Goal: Information Seeking & Learning: Check status

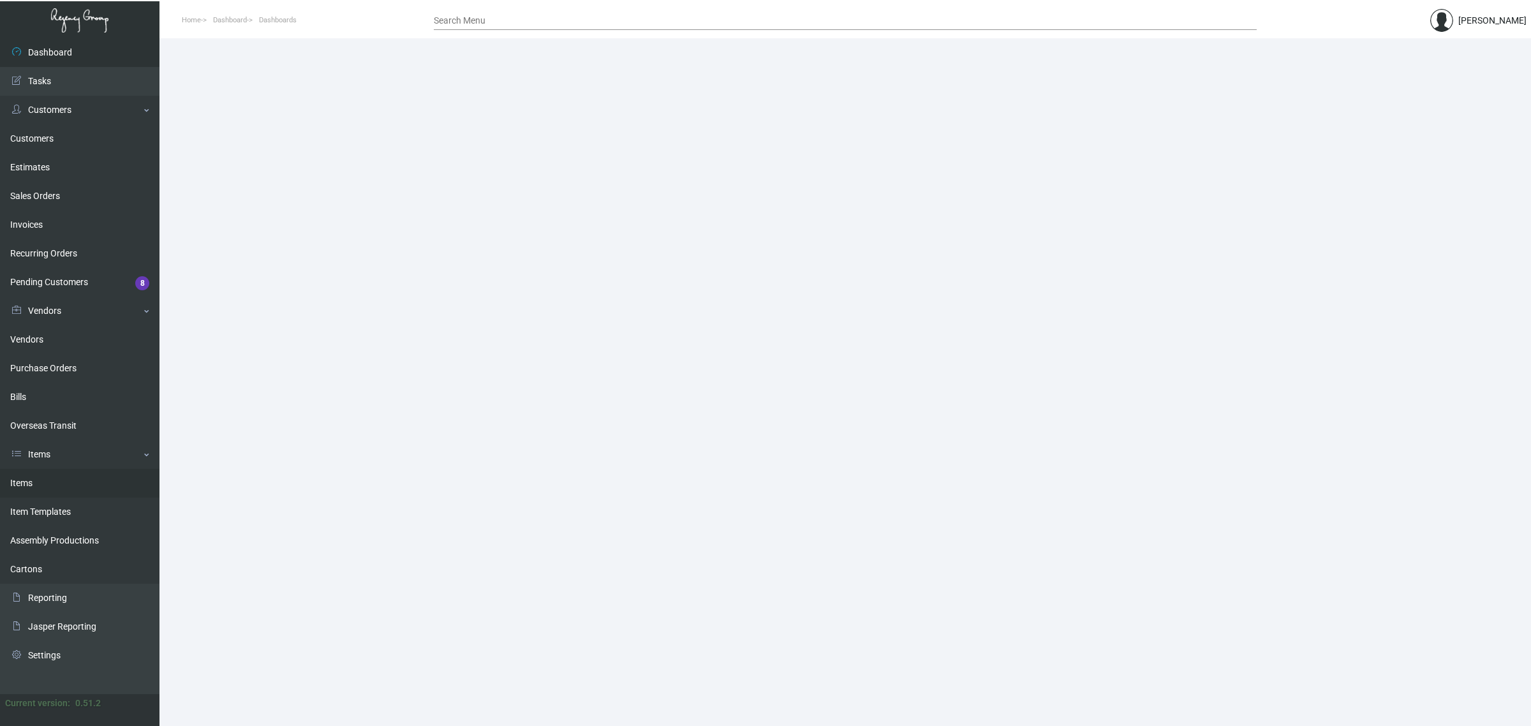
click at [59, 488] on link "Items" at bounding box center [79, 483] width 159 height 29
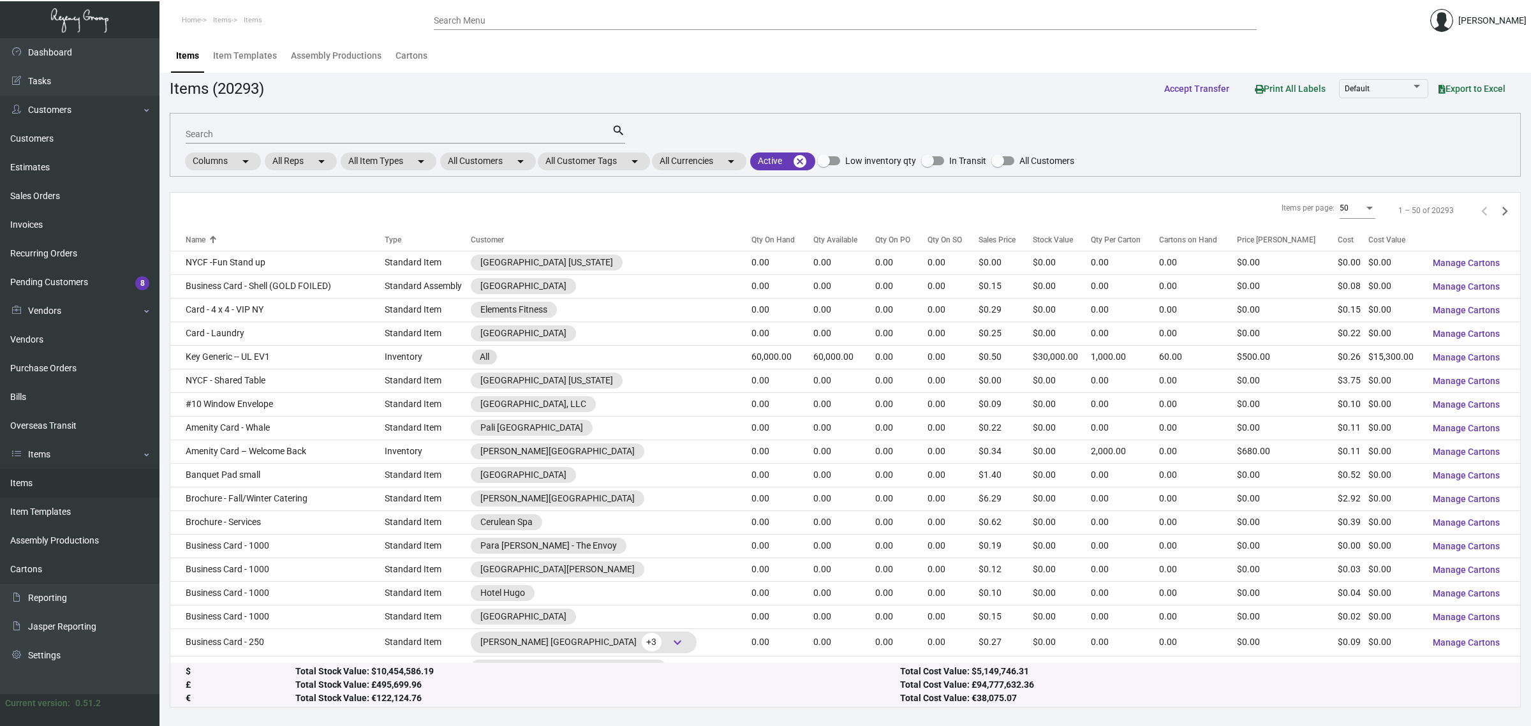
click at [362, 133] on input "Search" at bounding box center [399, 134] width 426 height 10
paste input "Laundry Bag Tag = NHHR Branded"
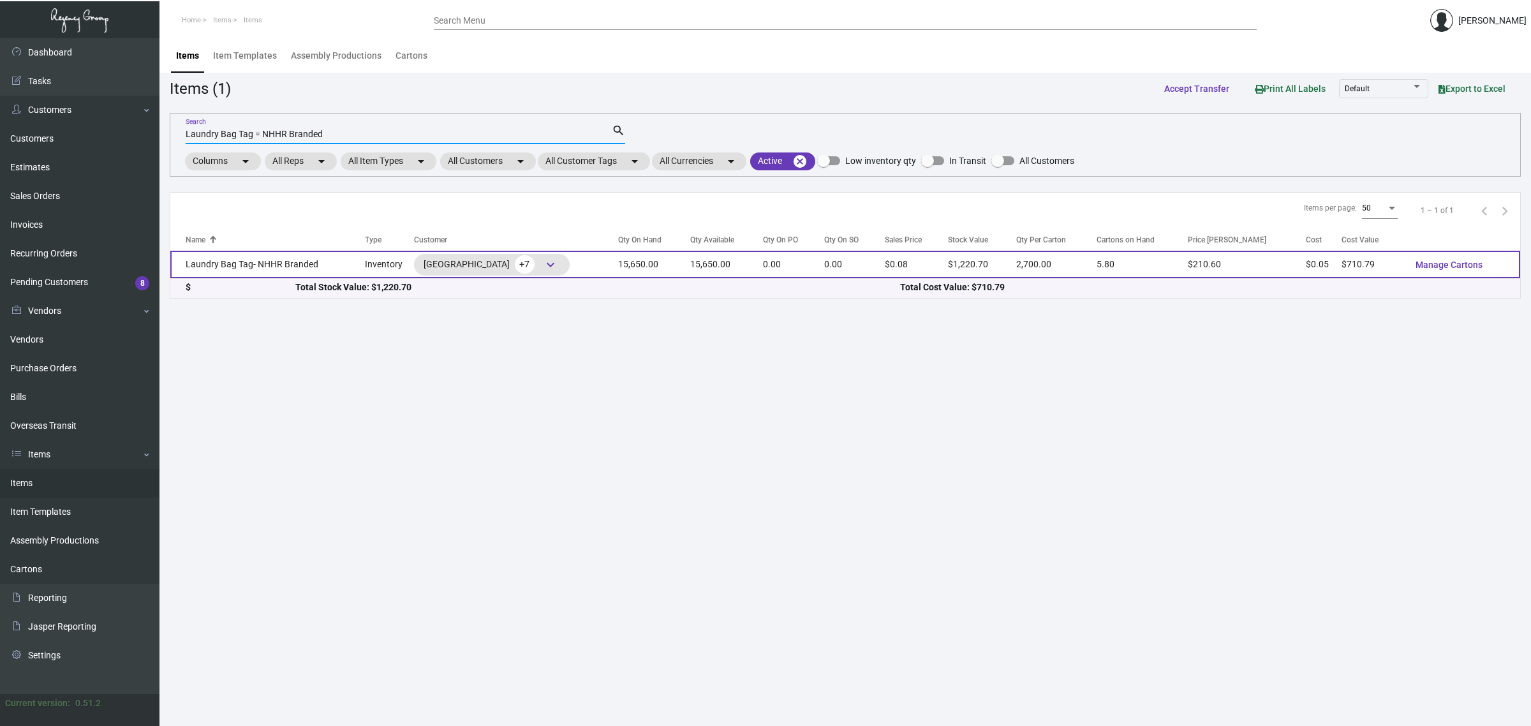
type input "Laundry Bag Tag = NHHR Branded"
click at [643, 272] on td "15,650.00" at bounding box center [654, 264] width 72 height 27
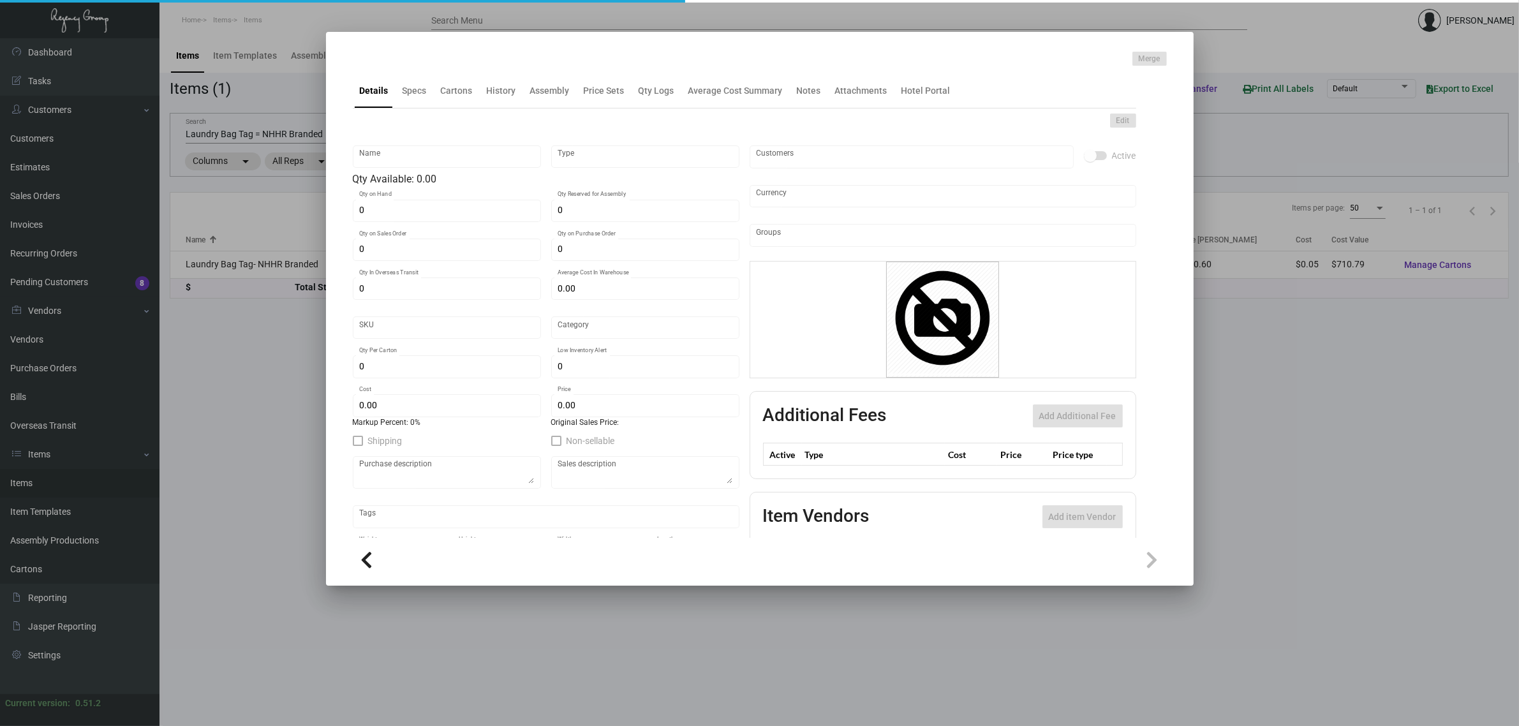
type input "Laundry Bag Tag- NHHR Branded"
type input "Inventory"
type input "15,650"
type input "$ 0.15329"
type input "Standard"
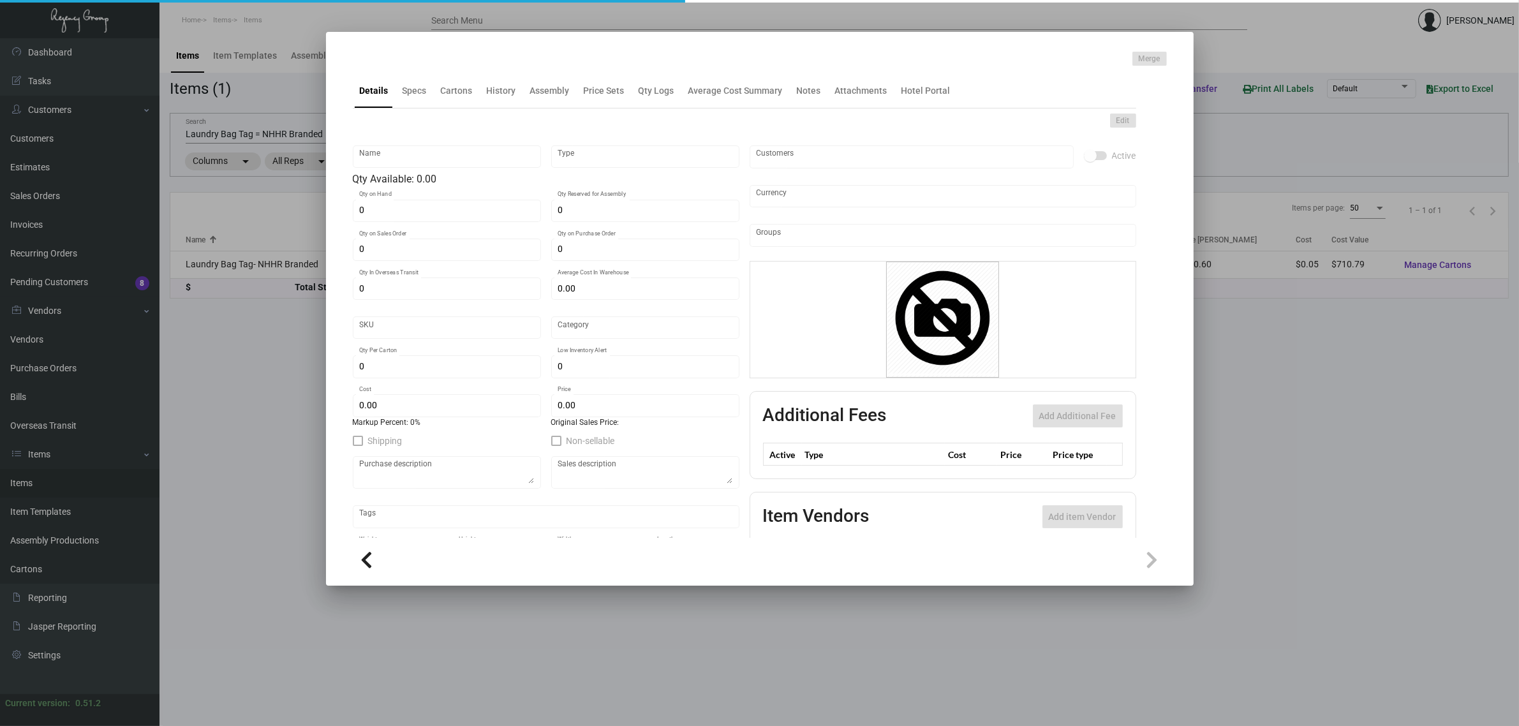
type input "2,700"
type input "$ 0.04542"
type input "$ 0.078"
checkbox input "true"
type input "United States Dollar $"
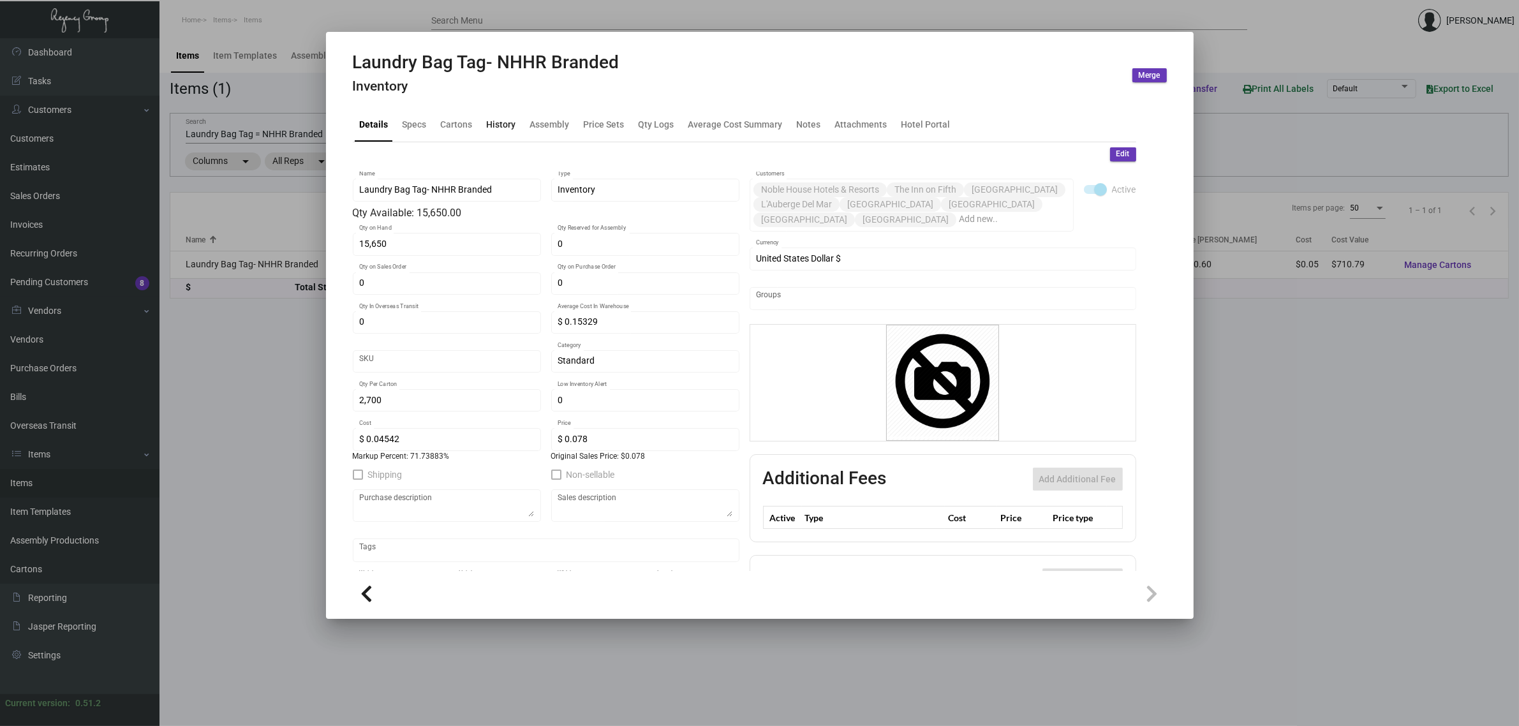
click at [502, 114] on div "History" at bounding box center [502, 124] width 40 height 31
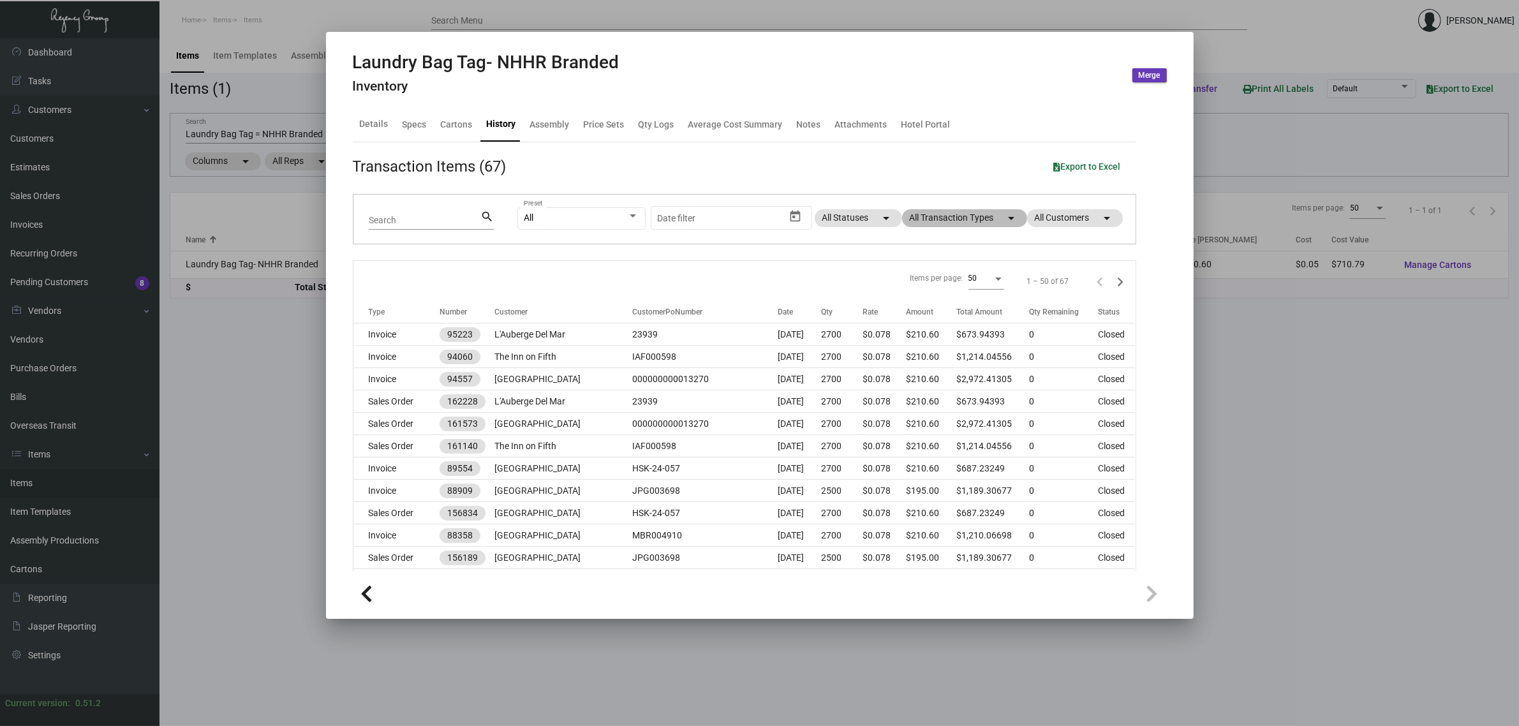
click at [927, 218] on mat-chip "All Transaction Types arrow_drop_down" at bounding box center [964, 218] width 125 height 18
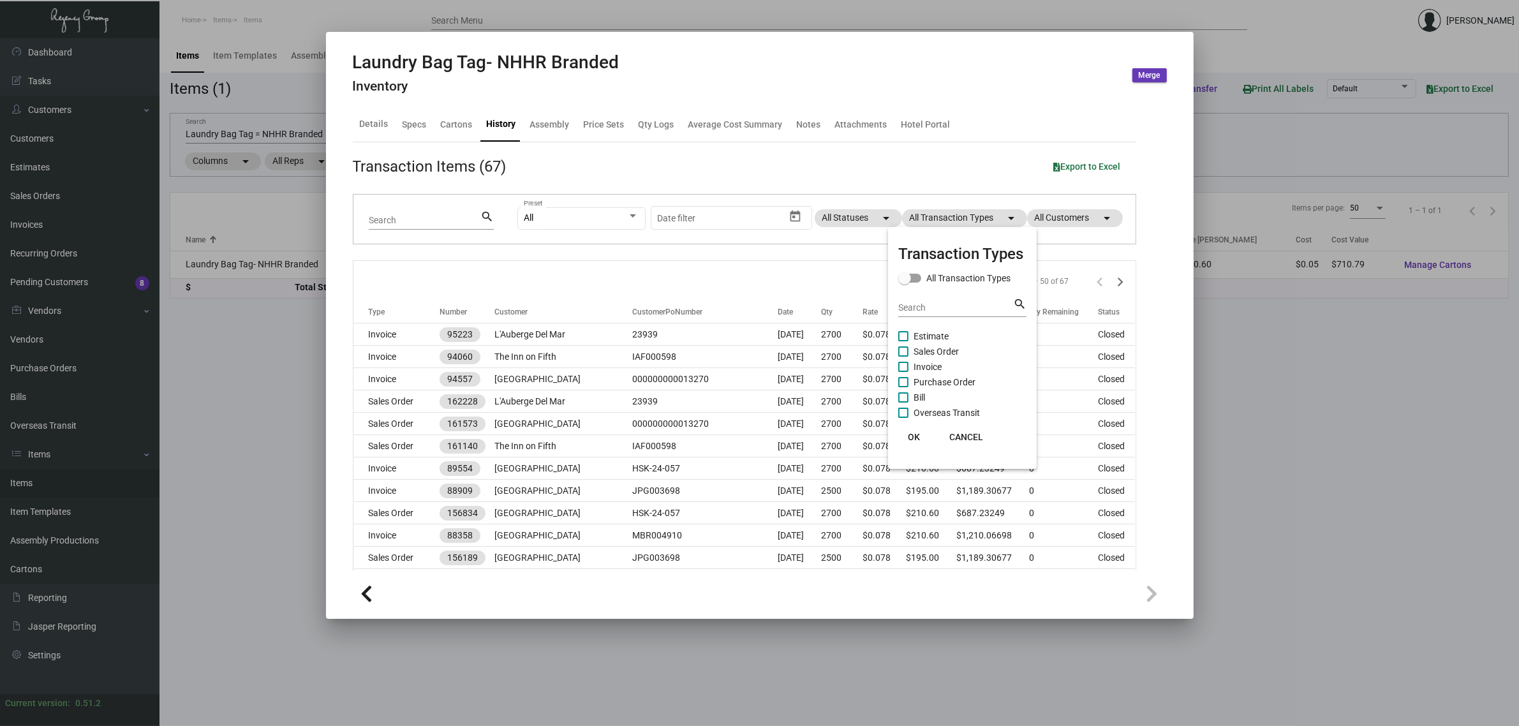
click at [913, 351] on span "Sales Order" at bounding box center [935, 351] width 45 height 15
click at [903, 357] on input "Sales Order" at bounding box center [903, 357] width 1 height 1
checkbox input "true"
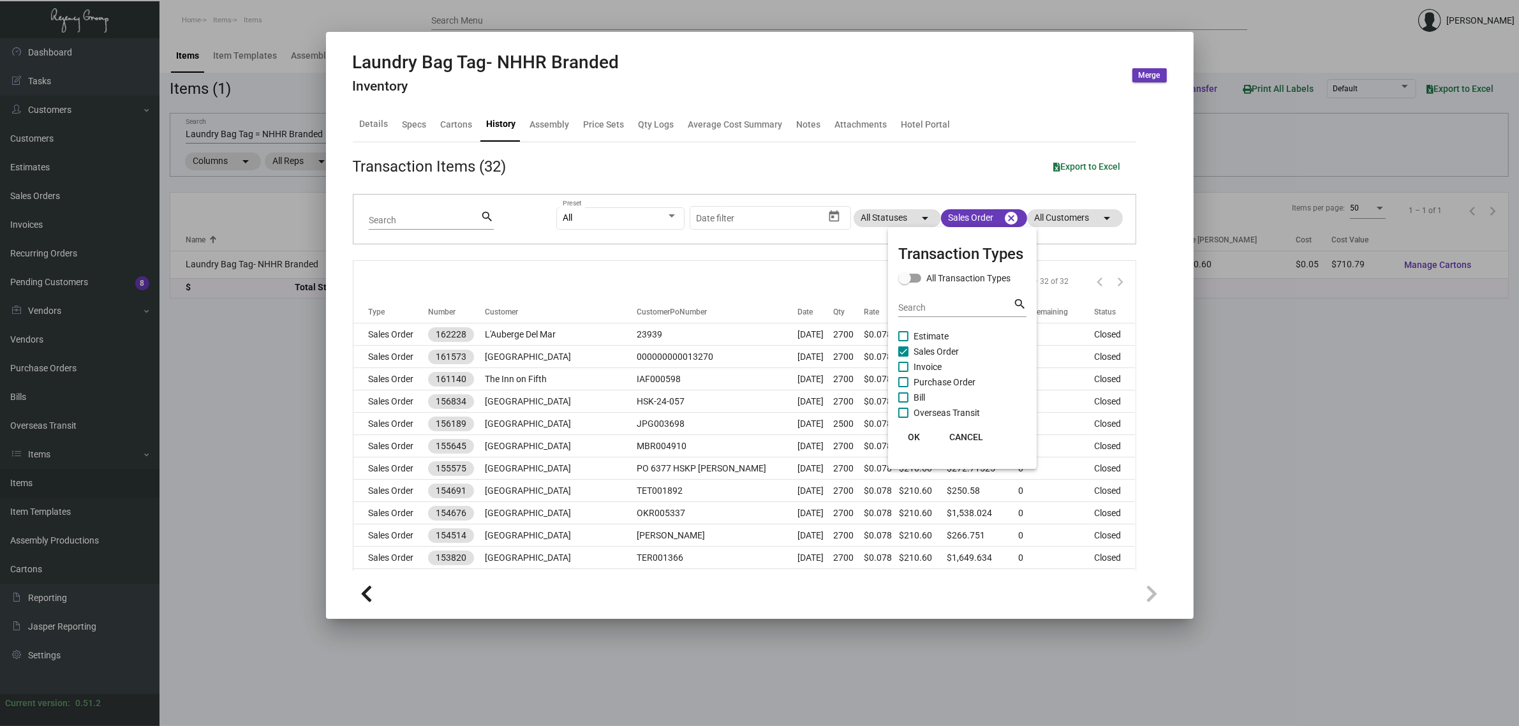
click at [744, 268] on div at bounding box center [759, 363] width 1519 height 726
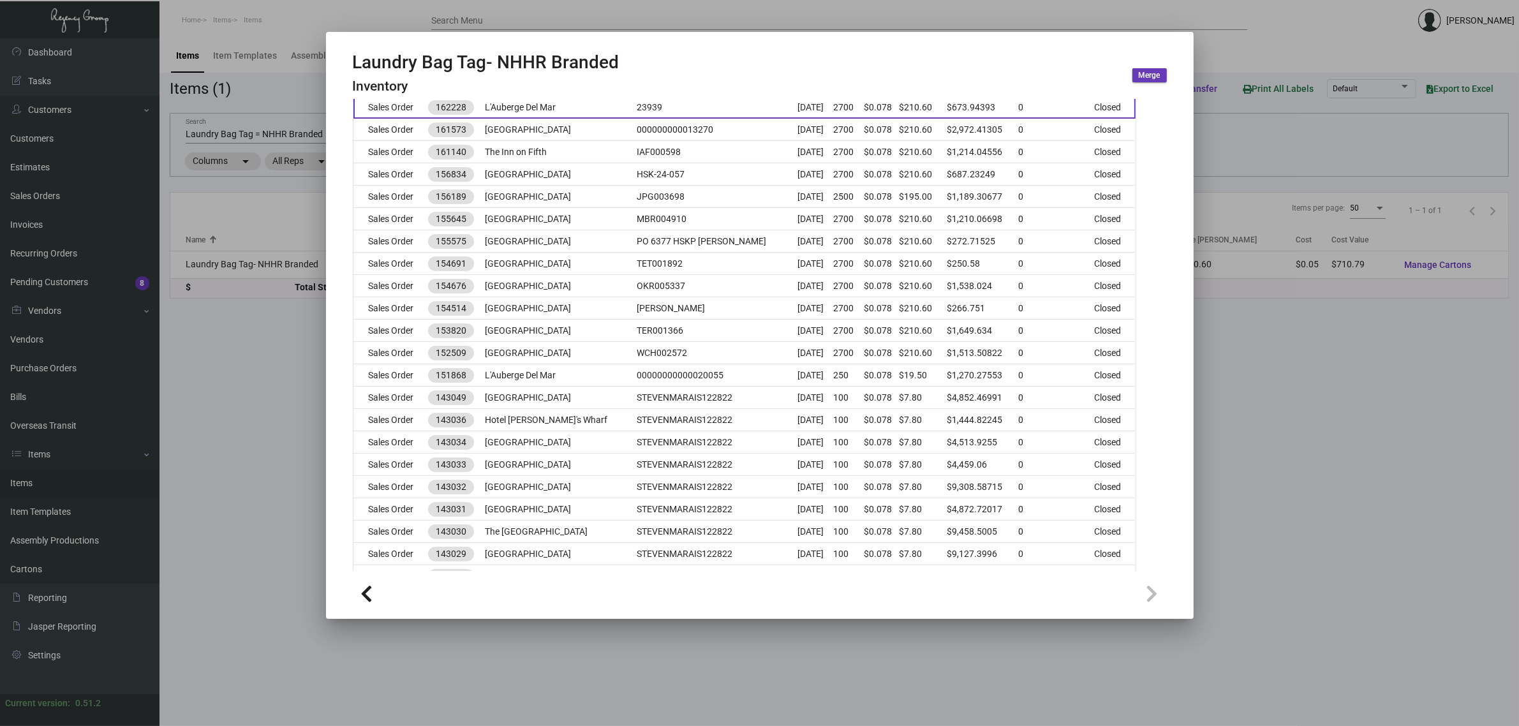
scroll to position [239, 0]
